Goal: Task Accomplishment & Management: Use online tool/utility

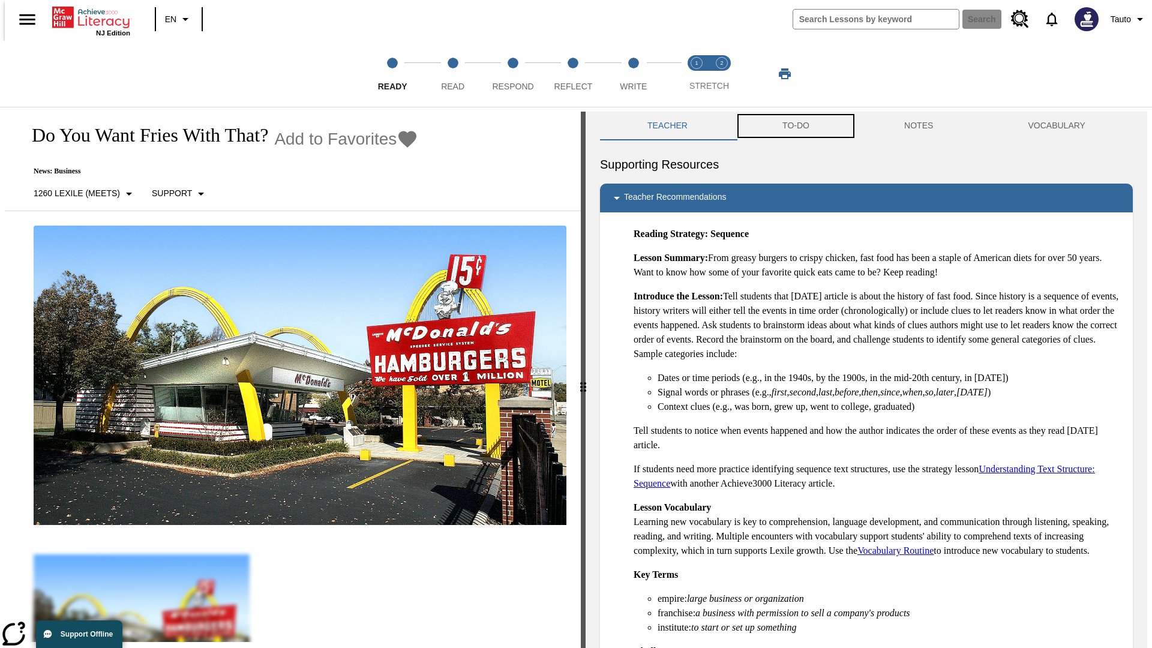
click at [795, 126] on button "TO-DO" at bounding box center [796, 126] width 122 height 29
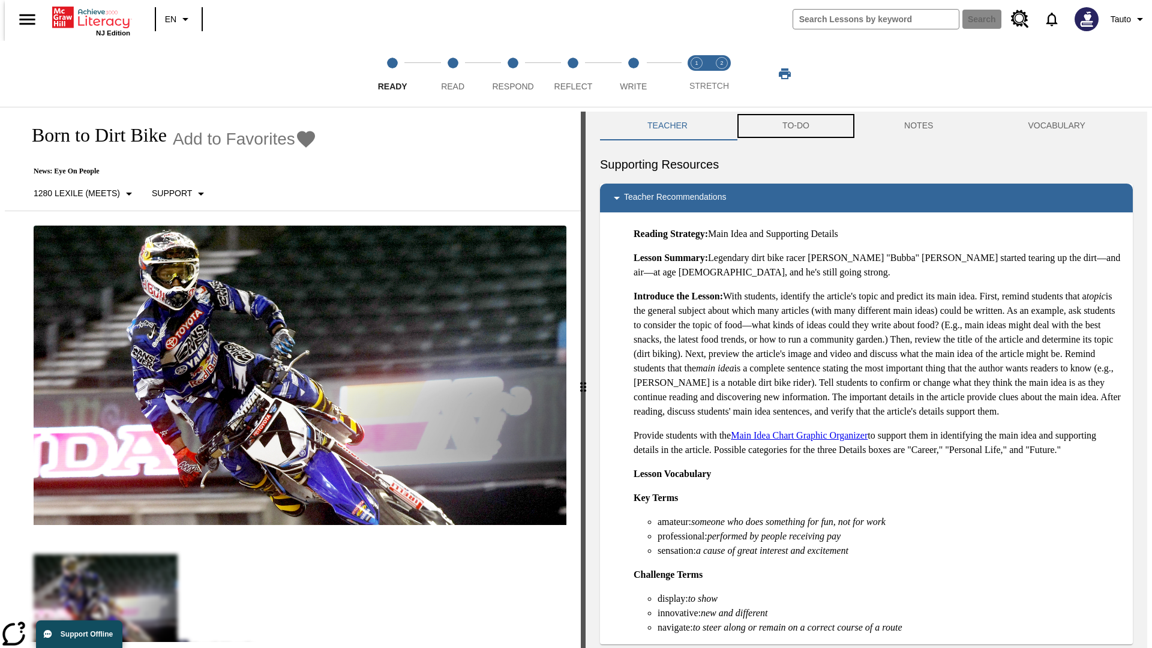
click at [795, 126] on button "TO-DO" at bounding box center [796, 126] width 122 height 29
